Goal: Communication & Community: Answer question/provide support

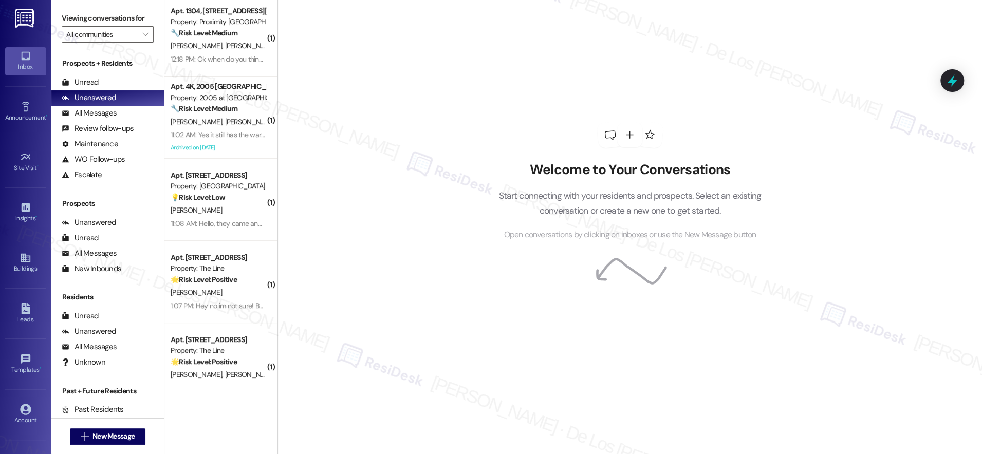
scroll to position [112, 0]
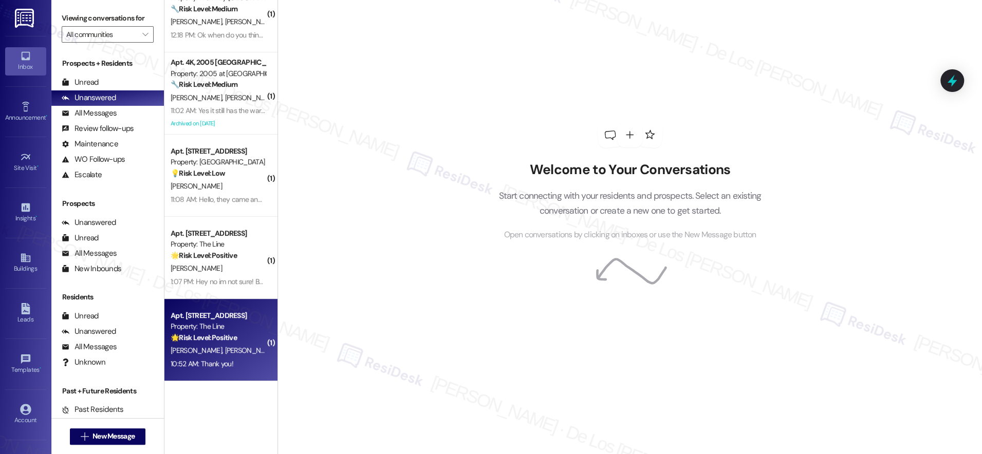
click at [212, 325] on div "Property: The Line" at bounding box center [218, 326] width 95 height 11
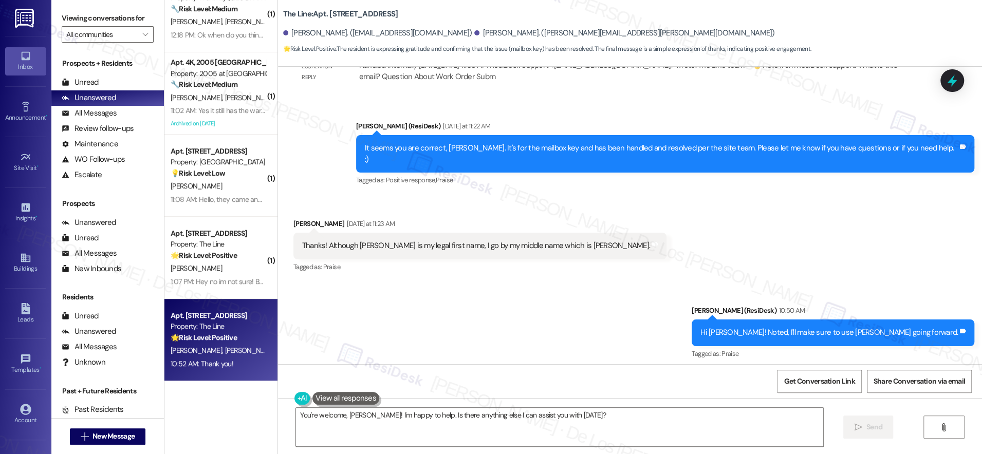
scroll to position [941, 0]
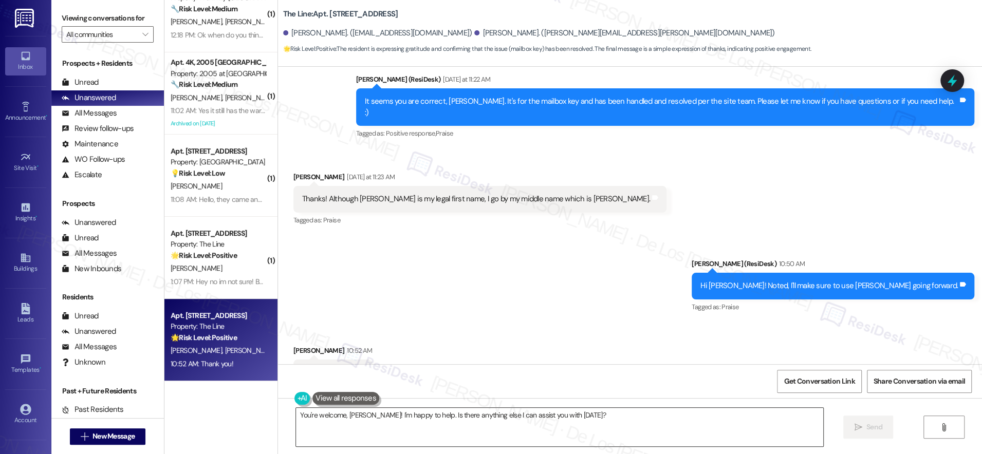
click at [499, 428] on textarea "You're welcome, [PERSON_NAME]! I'm happy to help. Is there anything else I can …" at bounding box center [559, 427] width 527 height 39
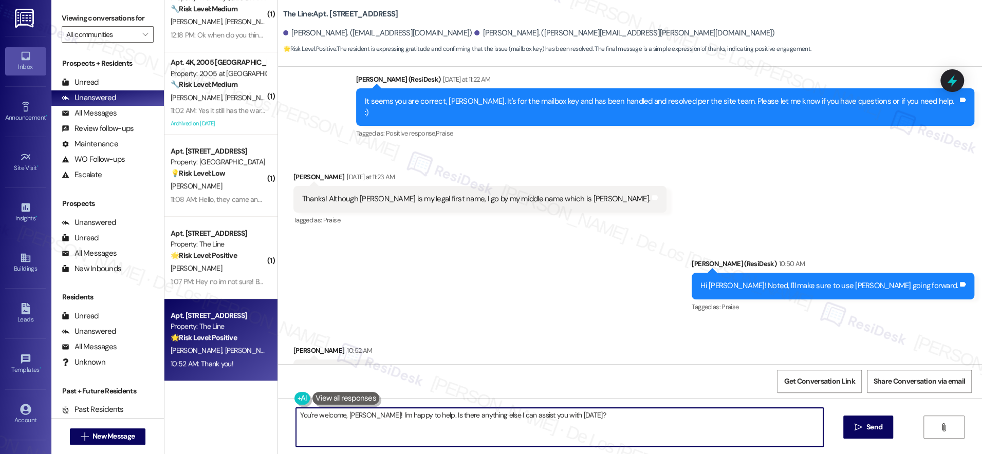
click at [499, 428] on textarea "You're welcome, [PERSON_NAME]! I'm happy to help. Is there anything else I can …" at bounding box center [559, 427] width 527 height 39
click at [496, 426] on textarea "You're welcome, [PERSON_NAME]! I'm happy to help. Is there anything else I can …" at bounding box center [559, 427] width 527 height 39
drag, startPoint x: 369, startPoint y: 416, endPoint x: 584, endPoint y: 421, distance: 216.0
click at [583, 423] on textarea "You're welcome, [PERSON_NAME]! I'm happy to help. Is there anything else I can …" at bounding box center [559, 427] width 527 height 39
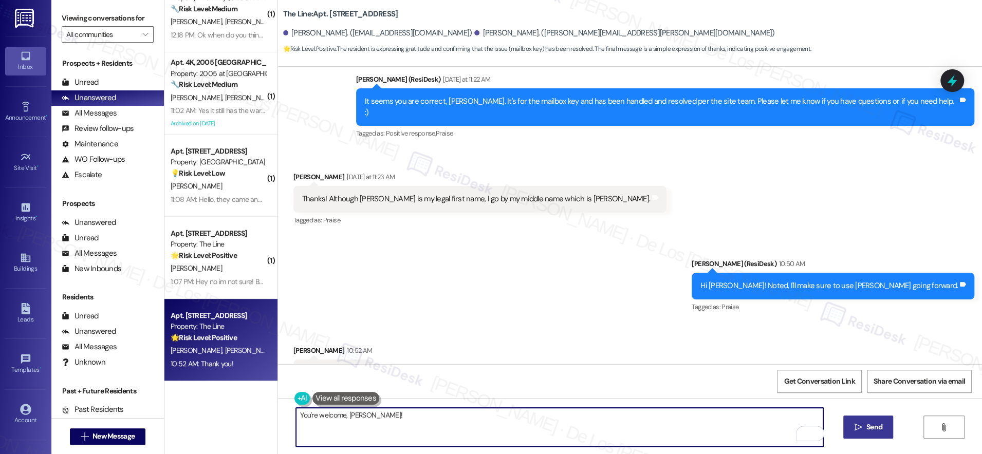
type textarea "You're welcome, [PERSON_NAME]!"
click at [867, 422] on span "Send" at bounding box center [875, 427] width 16 height 11
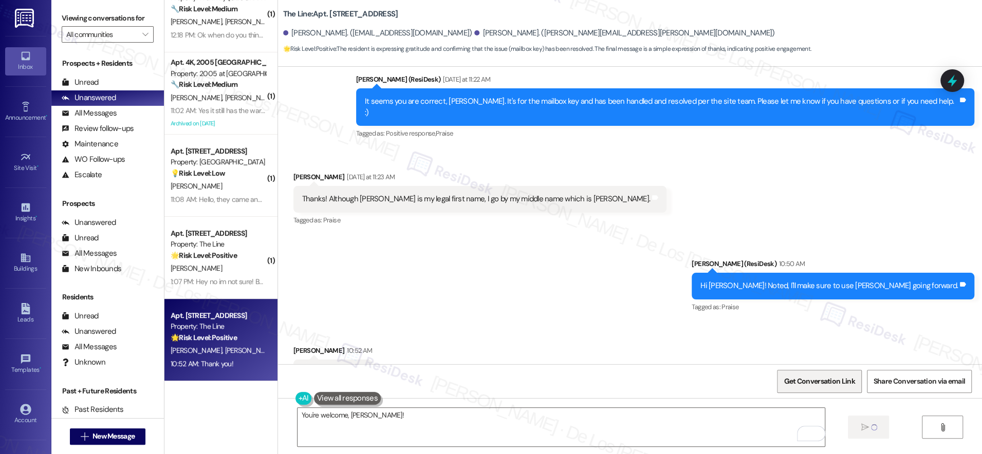
click at [827, 381] on span "Get Conversation Link" at bounding box center [819, 381] width 71 height 11
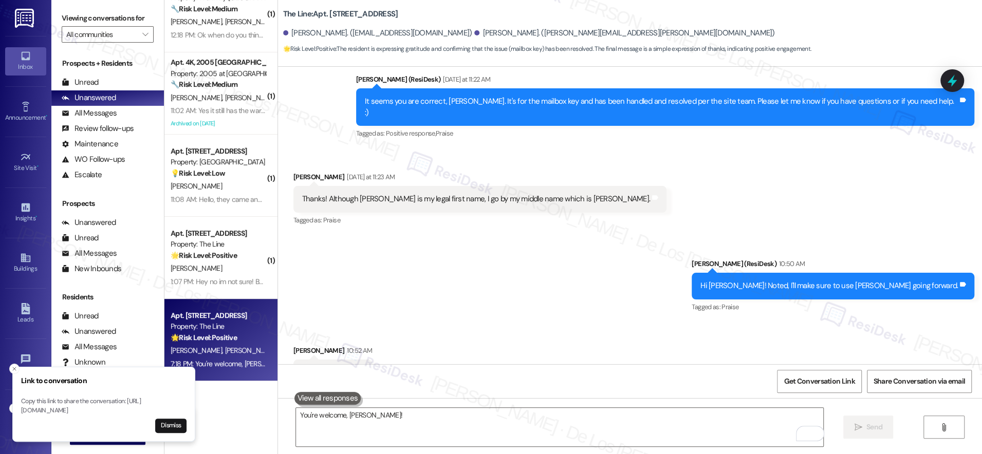
scroll to position [941, 0]
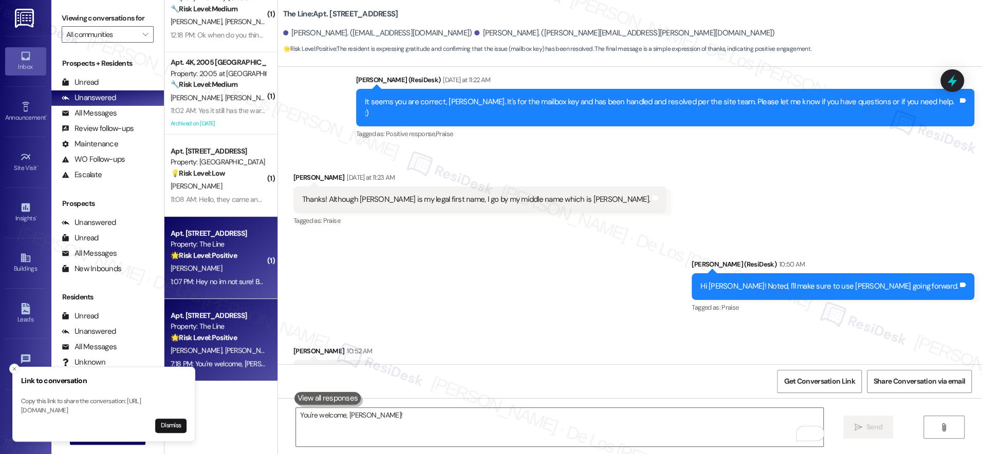
click at [235, 276] on div "1:07 PM: Hey no im not sure! But thank you so much for the quick responses. Thi…" at bounding box center [218, 282] width 97 height 13
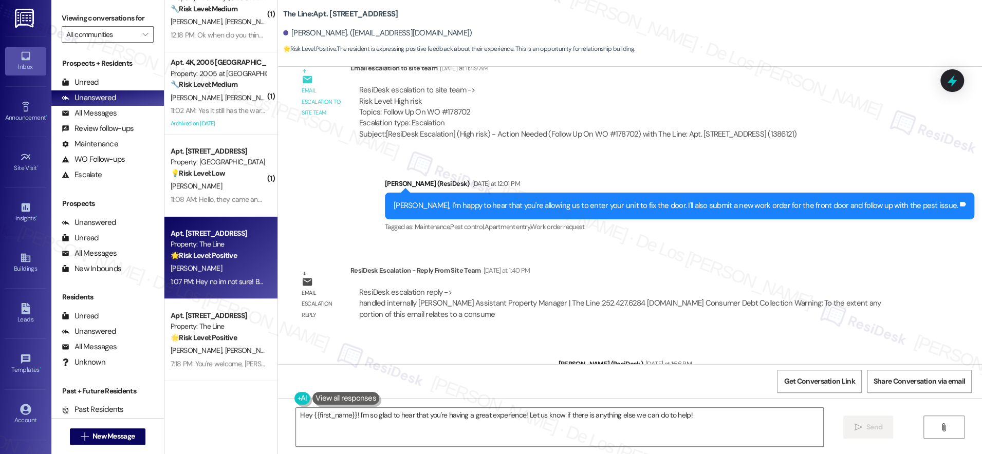
scroll to position [1167, 0]
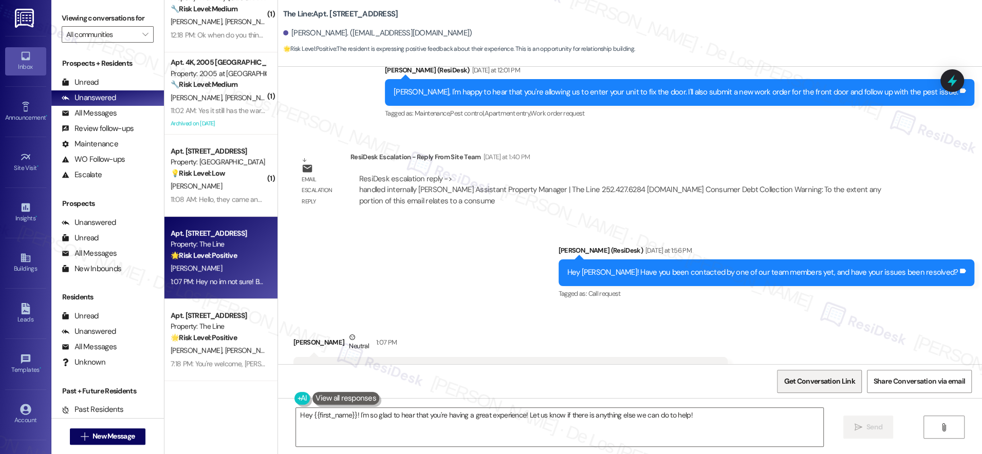
click at [822, 379] on span "Get Conversation Link" at bounding box center [819, 381] width 71 height 11
click at [767, 426] on textarea "Hey {{first_name}}! I'm so glad to hear that you're having a great experience! …" at bounding box center [559, 427] width 527 height 39
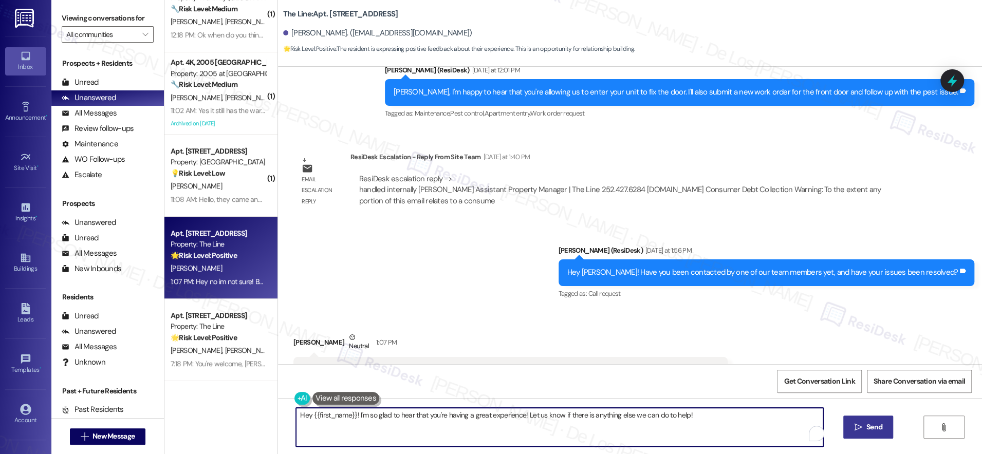
click at [867, 426] on span "Send" at bounding box center [875, 427] width 16 height 11
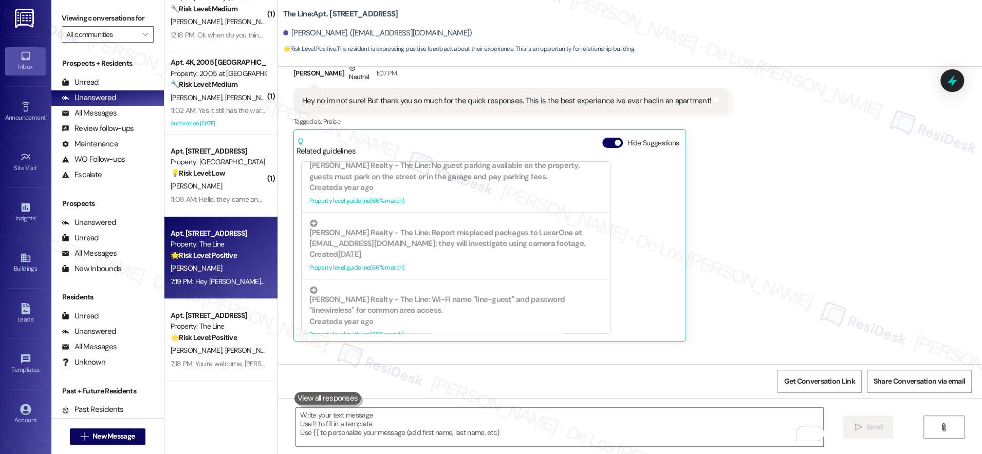
scroll to position [1481, 0]
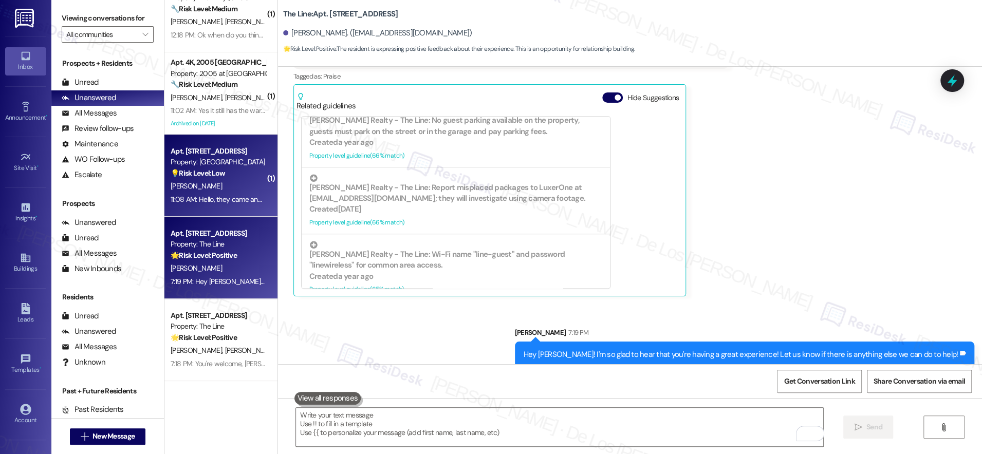
click at [246, 192] on div "[PERSON_NAME]" at bounding box center [218, 186] width 97 height 13
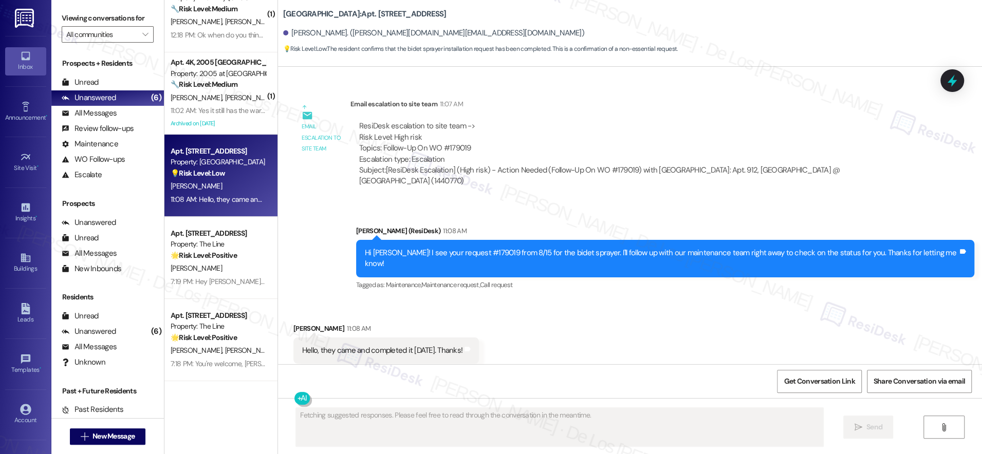
scroll to position [750, 0]
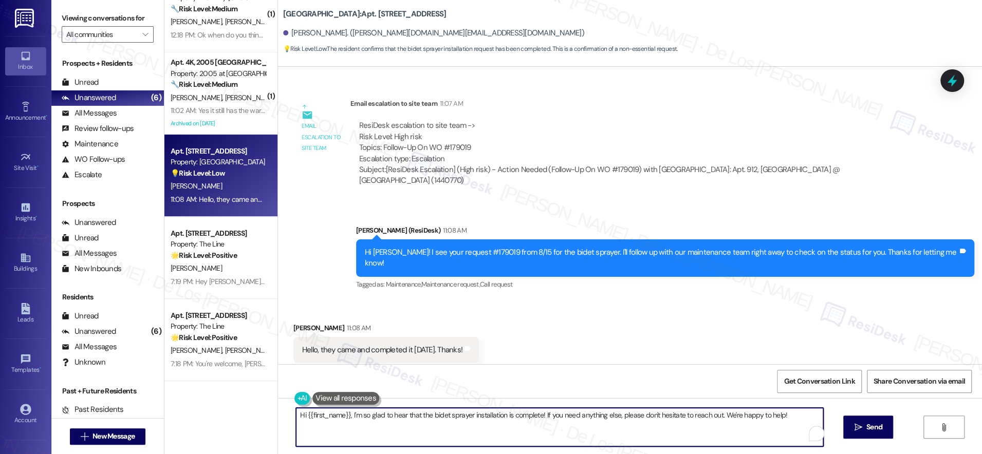
drag, startPoint x: 345, startPoint y: 412, endPoint x: 214, endPoint y: 398, distance: 131.8
click at [214, 402] on div "( 1 ) Apt. 5~211, [STREET_ADDRESS] Property: The Reverie at [GEOGRAPHIC_DATA][P…" at bounding box center [573, 227] width 818 height 454
click at [758, 427] on textarea "I'm so glad to hear that the bidet sprayer installation is complete! If you nee…" at bounding box center [559, 427] width 527 height 39
type textarea "I'm so glad to hear that the bidet sprayer installation is complete! If you nee…"
drag, startPoint x: 862, startPoint y: 425, endPoint x: 854, endPoint y: 420, distance: 9.0
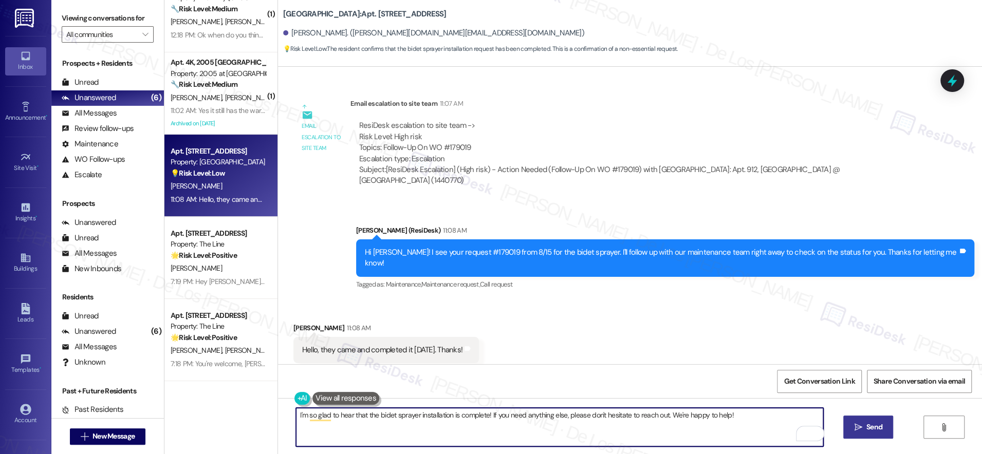
click at [861, 425] on span " Send" at bounding box center [868, 427] width 32 height 11
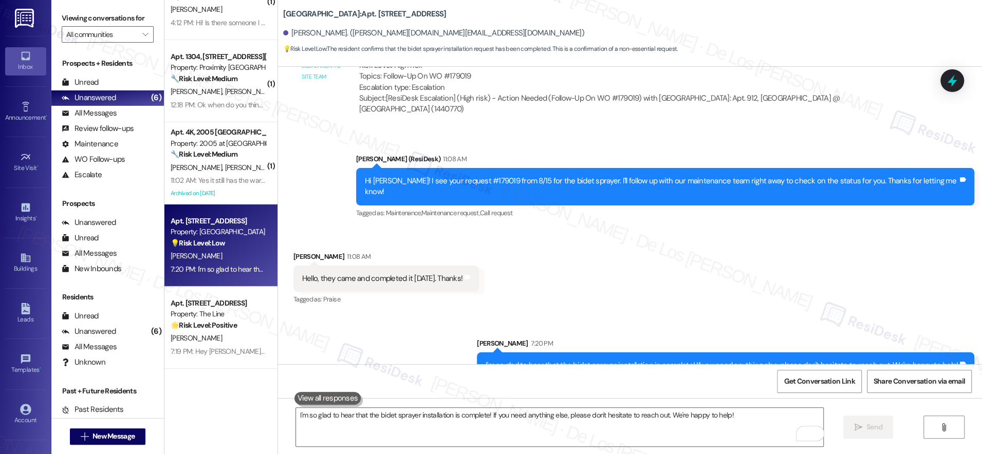
scroll to position [29, 0]
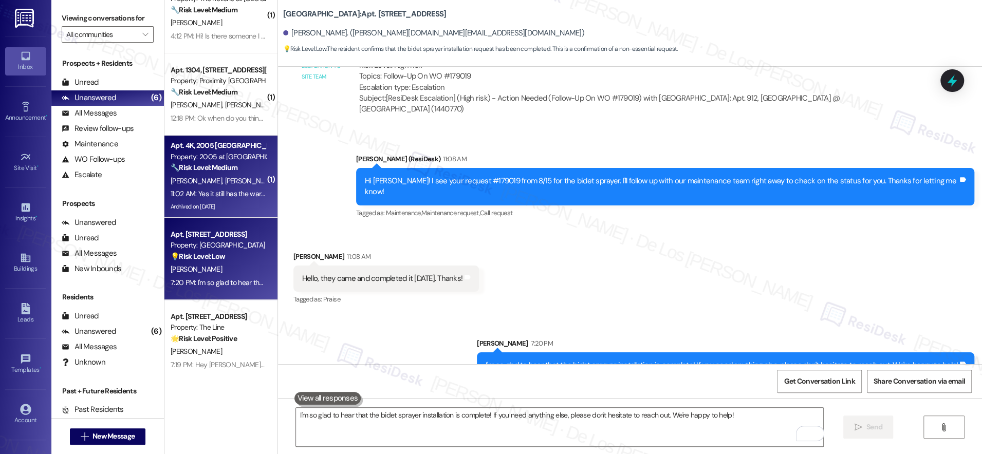
click at [210, 204] on div "Archived on [DATE]" at bounding box center [218, 206] width 97 height 13
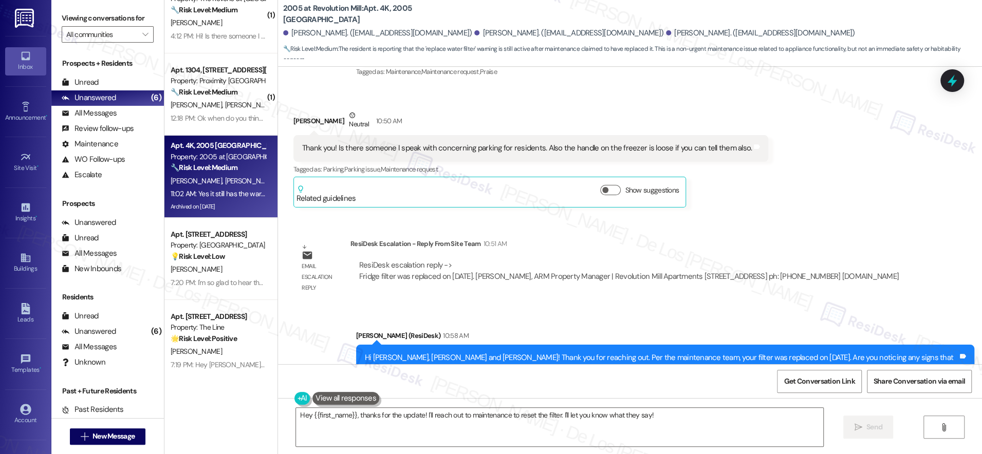
scroll to position [14885, 0]
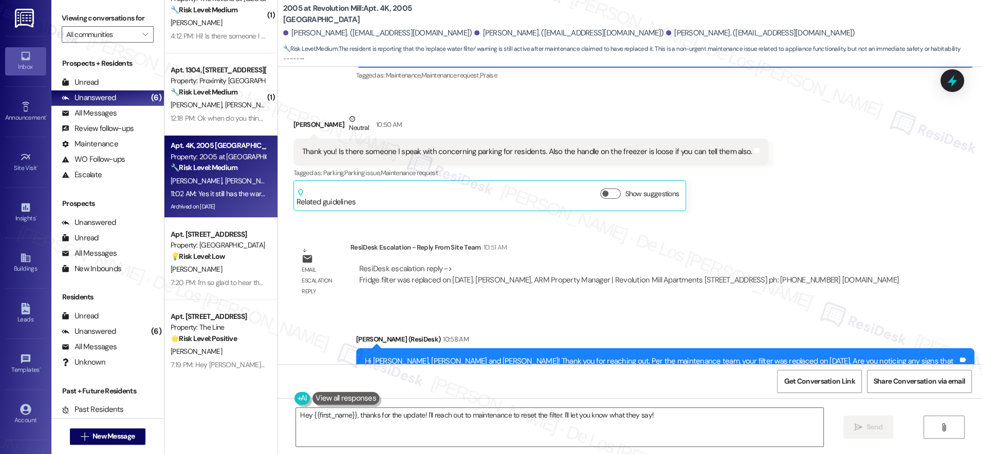
copy div "Yes it still has the warning replace water filter 33days overdue, maybe they di…"
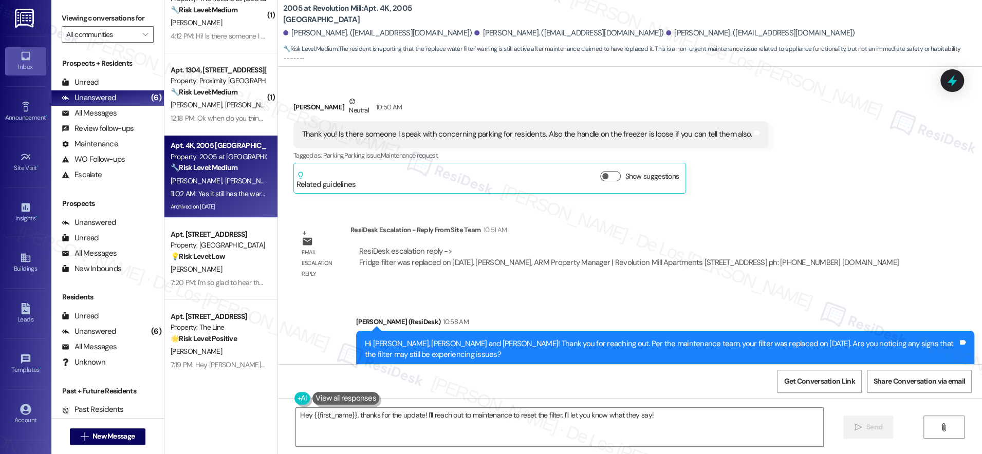
scroll to position [14905, 0]
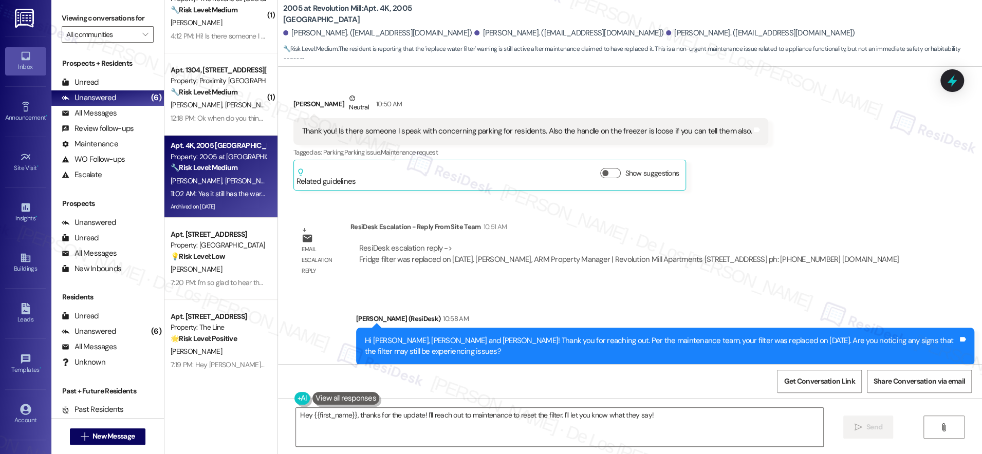
copy div "Yes it still has the warning replace water filter 33days overdue, maybe they di…"
click at [393, 444] on div "Yes it still has the warning replace water filter 33days overdue, maybe they di…" at bounding box center [449, 449] width 294 height 11
drag, startPoint x: 313, startPoint y: 327, endPoint x: 583, endPoint y: 334, distance: 270.5
click at [583, 436] on div "Yes it still has the warning replace water filter 33days overdue, maybe they di…" at bounding box center [453, 449] width 319 height 26
copy div "still has the warning replace water filter 33days overdue, maybe they did not r…"
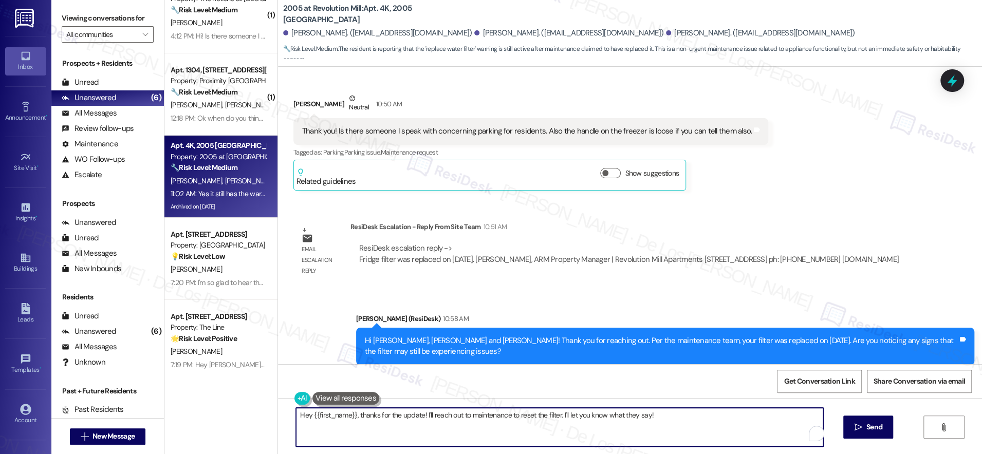
drag, startPoint x: 352, startPoint y: 416, endPoint x: 280, endPoint y: 413, distance: 72.5
click at [280, 413] on div "Hey {{first_name}}, thanks for the update! I'll reach out to maintenance to res…" at bounding box center [630, 436] width 704 height 77
drag, startPoint x: 380, startPoint y: 415, endPoint x: 604, endPoint y: 420, distance: 224.2
click at [604, 420] on textarea "Thanks for the update, [PERSON_NAME]! I'll reach out to maintenance to reset th…" at bounding box center [559, 427] width 527 height 39
drag, startPoint x: 625, startPoint y: 410, endPoint x: 405, endPoint y: 421, distance: 219.8
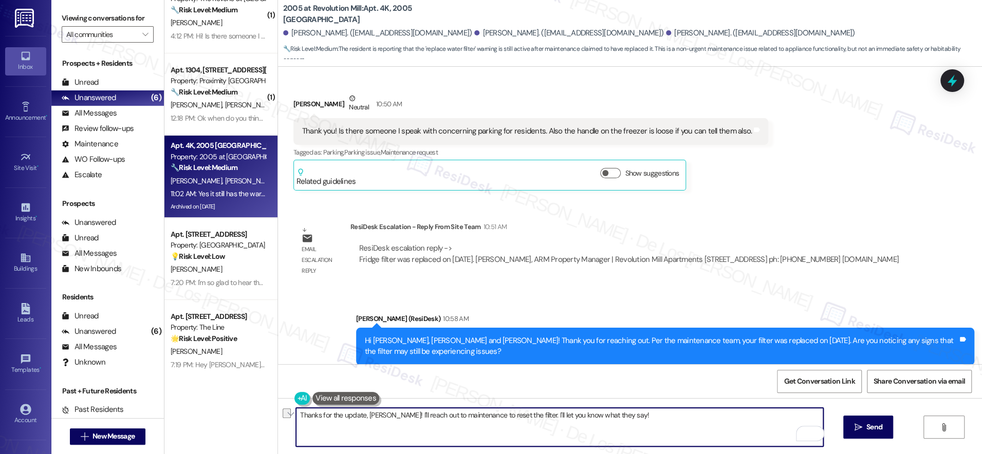
click at [411, 424] on textarea "Thanks for the update, [PERSON_NAME]! I'll reach out to maintenance to reset th…" at bounding box center [559, 427] width 527 height 39
click at [400, 418] on textarea "Thanks for the update, [PERSON_NAME]! I'll reach out to maintenance to reset th…" at bounding box center [559, 427] width 527 height 39
drag, startPoint x: 380, startPoint y: 415, endPoint x: 604, endPoint y: 428, distance: 223.9
click at [604, 428] on textarea "Thanks for the update, [PERSON_NAME]! I'll reach out to maintenance to reset th…" at bounding box center [559, 427] width 527 height 39
type textarea "Thanks for the update, [PERSON_NAME]! I'll let the team know about it and will …"
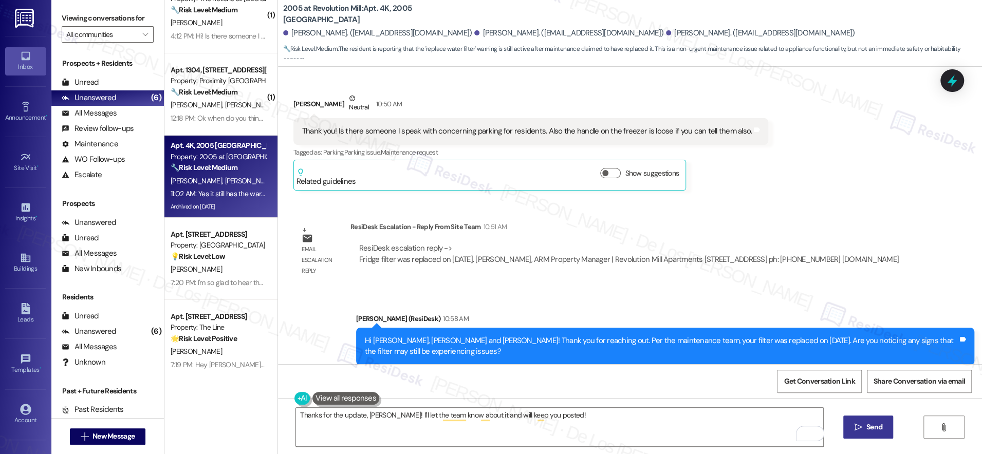
click at [868, 423] on span "Send" at bounding box center [875, 427] width 16 height 11
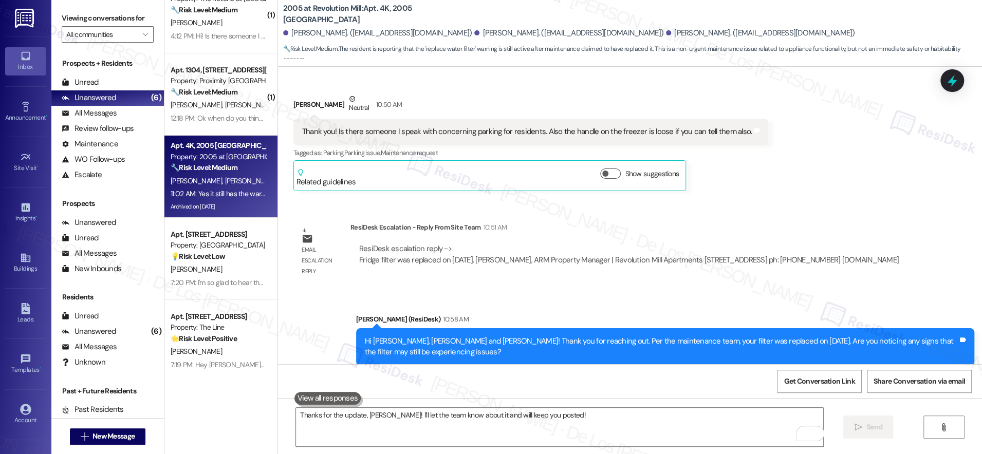
scroll to position [0, 0]
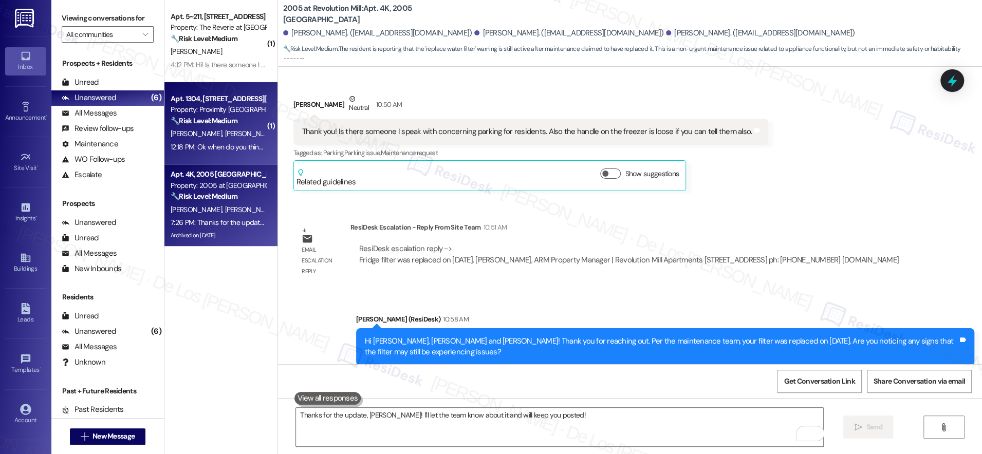
click at [236, 131] on div "[PERSON_NAME] [PERSON_NAME]" at bounding box center [218, 133] width 97 height 13
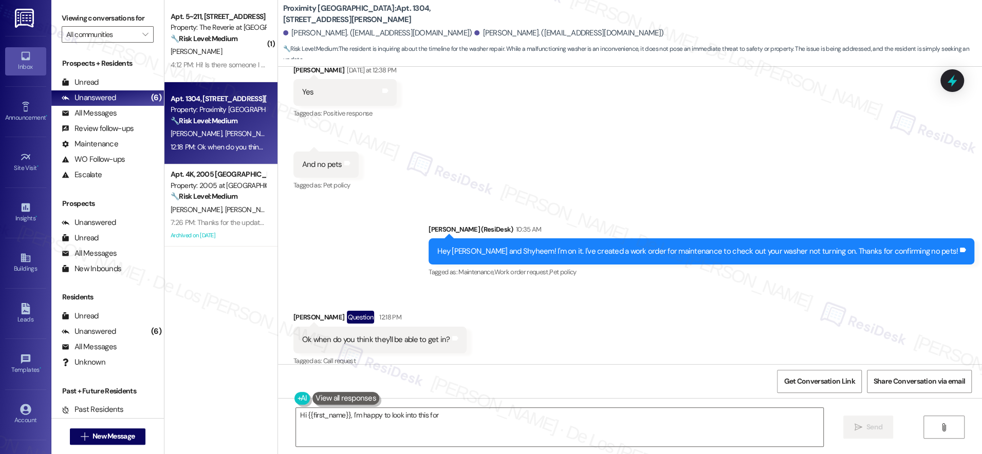
scroll to position [3747, 0]
